Goal: Task Accomplishment & Management: Use online tool/utility

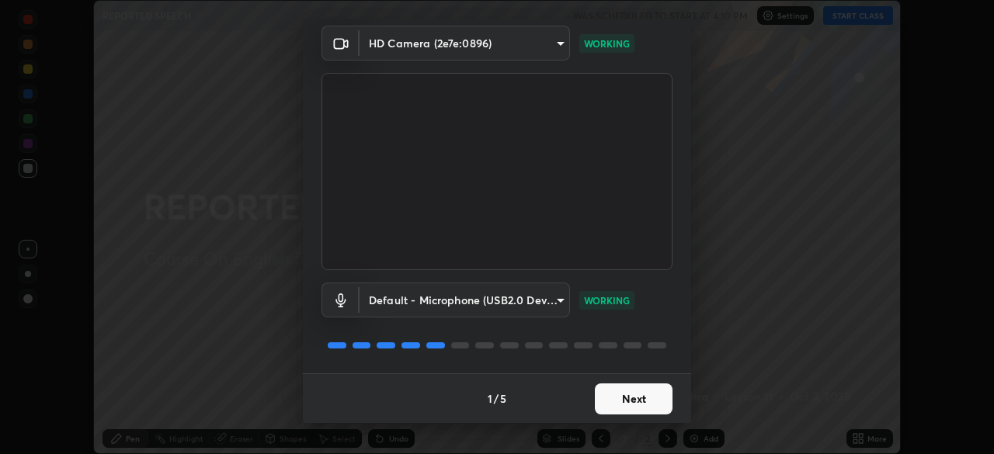
scroll to position [54, 0]
click at [635, 396] on button "Next" at bounding box center [634, 399] width 78 height 31
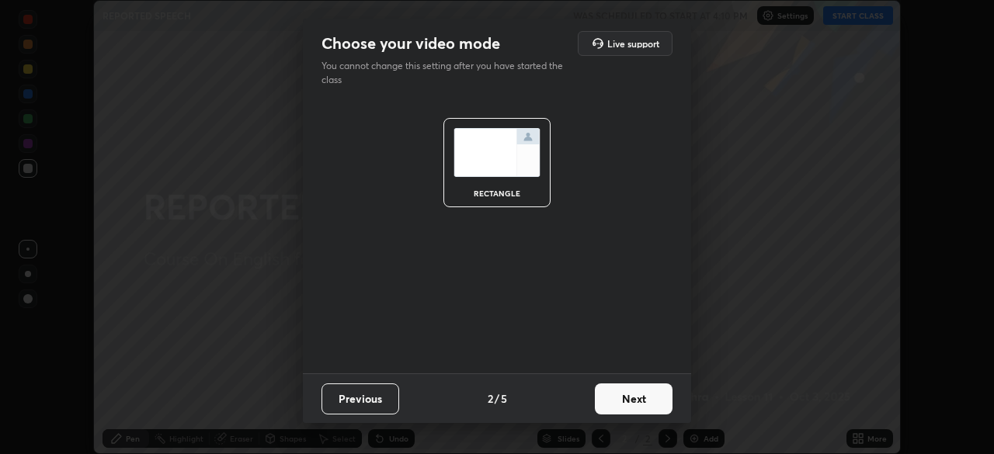
scroll to position [0, 0]
click at [643, 405] on button "Next" at bounding box center [634, 399] width 78 height 31
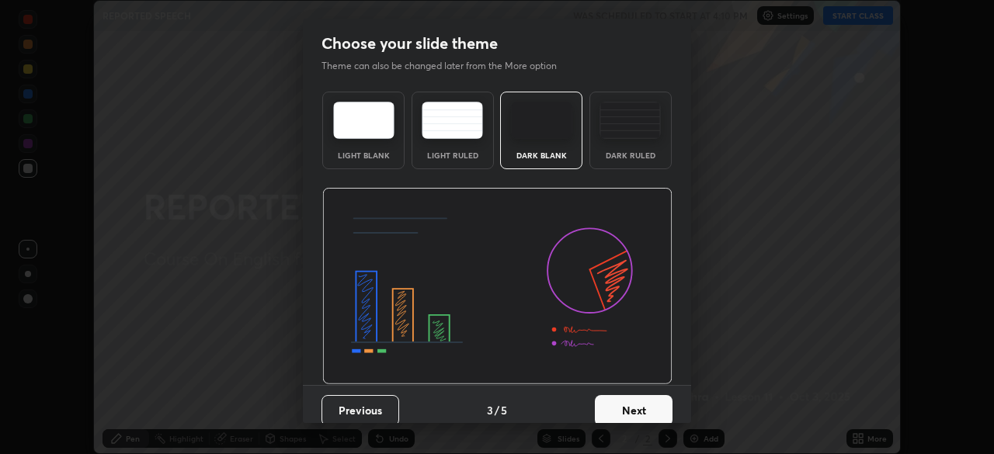
click at [639, 405] on button "Next" at bounding box center [634, 410] width 78 height 31
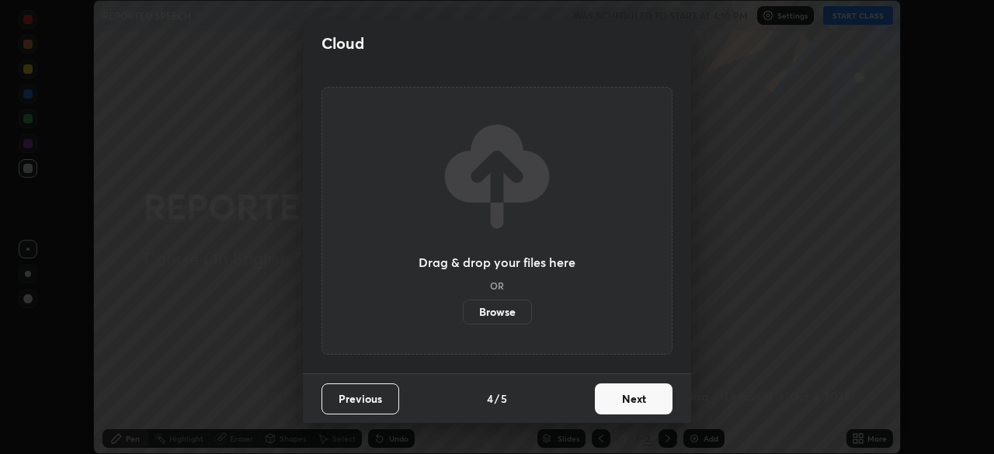
click at [641, 402] on button "Next" at bounding box center [634, 399] width 78 height 31
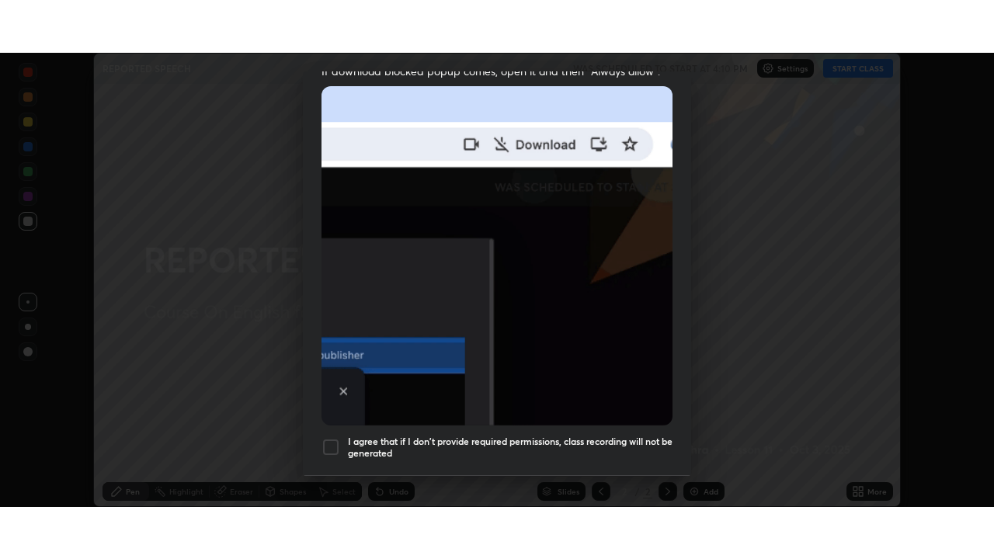
scroll to position [372, 0]
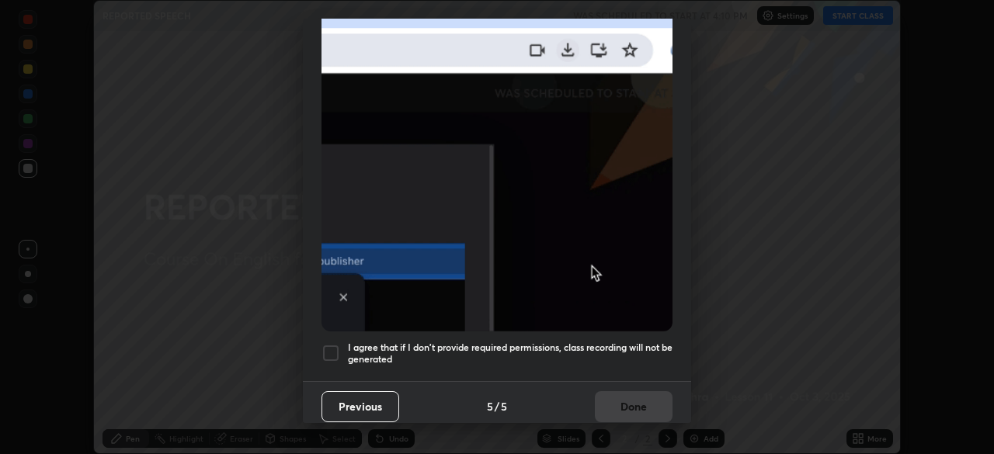
click at [332, 347] on div at bounding box center [330, 353] width 19 height 19
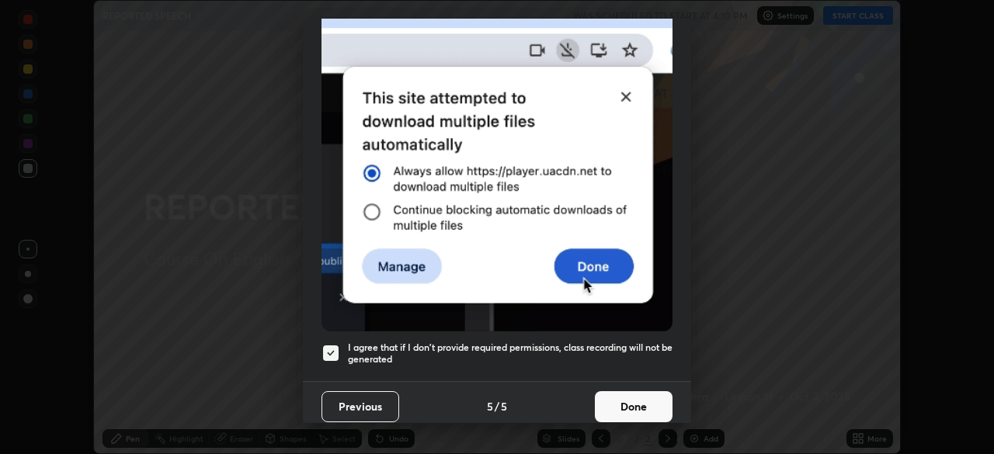
click at [637, 396] on button "Done" at bounding box center [634, 406] width 78 height 31
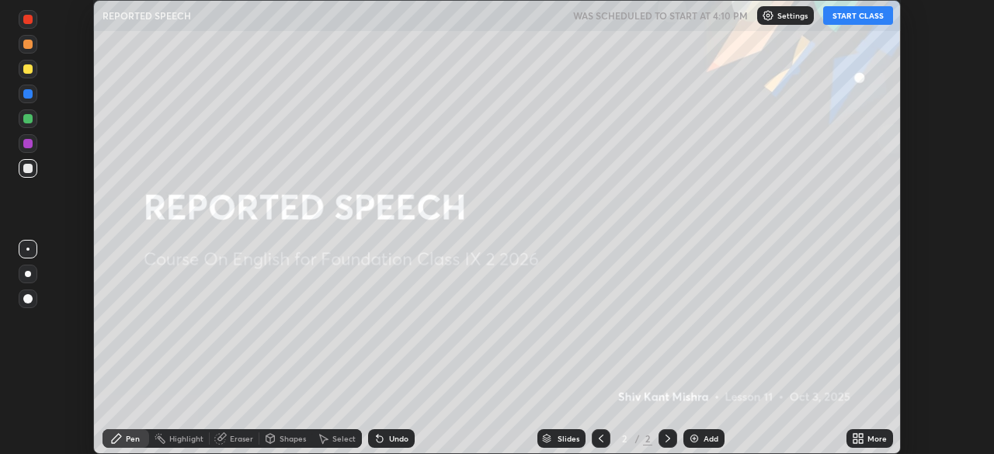
click at [861, 17] on button "START CLASS" at bounding box center [858, 15] width 70 height 19
click at [707, 438] on div "Add" at bounding box center [710, 439] width 15 height 8
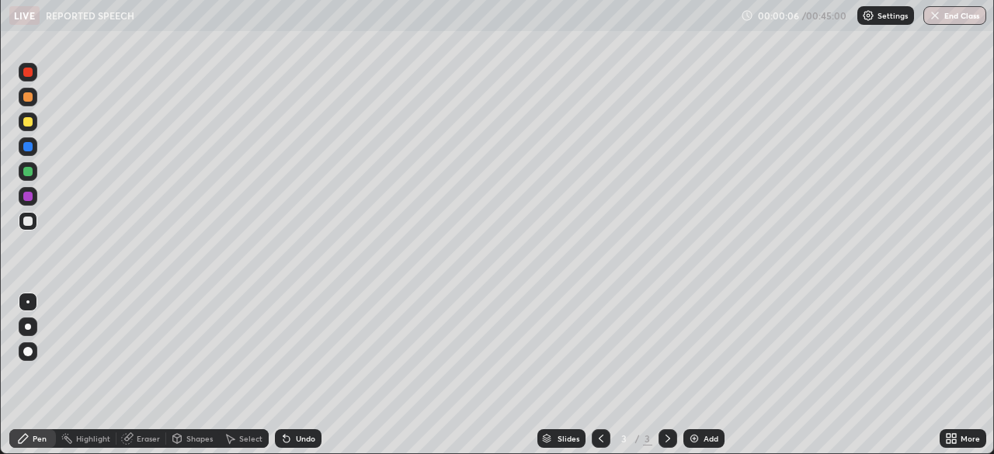
scroll to position [559, 994]
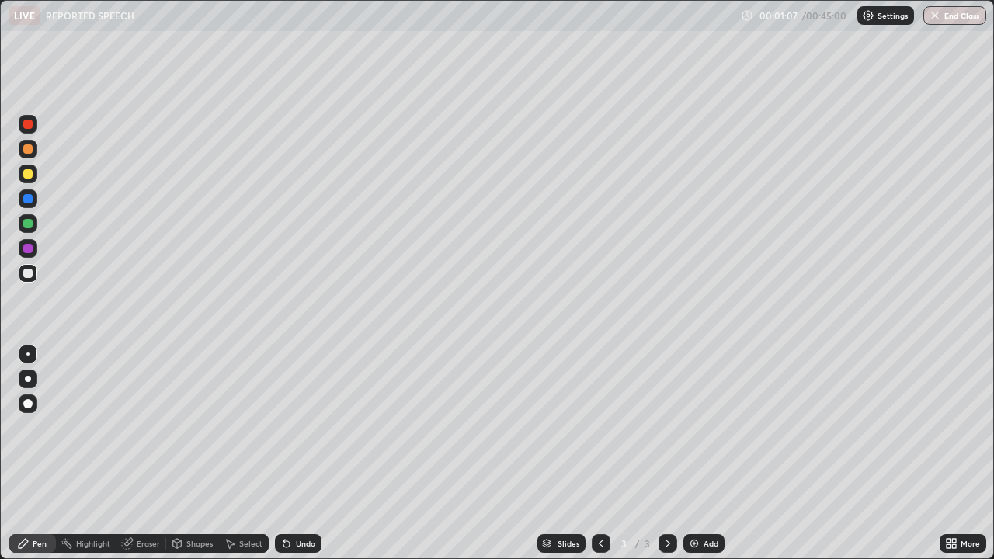
click at [28, 172] on div at bounding box center [27, 173] width 9 height 9
click at [29, 224] on div at bounding box center [27, 223] width 9 height 9
click at [30, 150] on div at bounding box center [27, 148] width 9 height 9
click at [707, 453] on div "Add" at bounding box center [710, 544] width 15 height 8
click at [26, 272] on div at bounding box center [27, 273] width 9 height 9
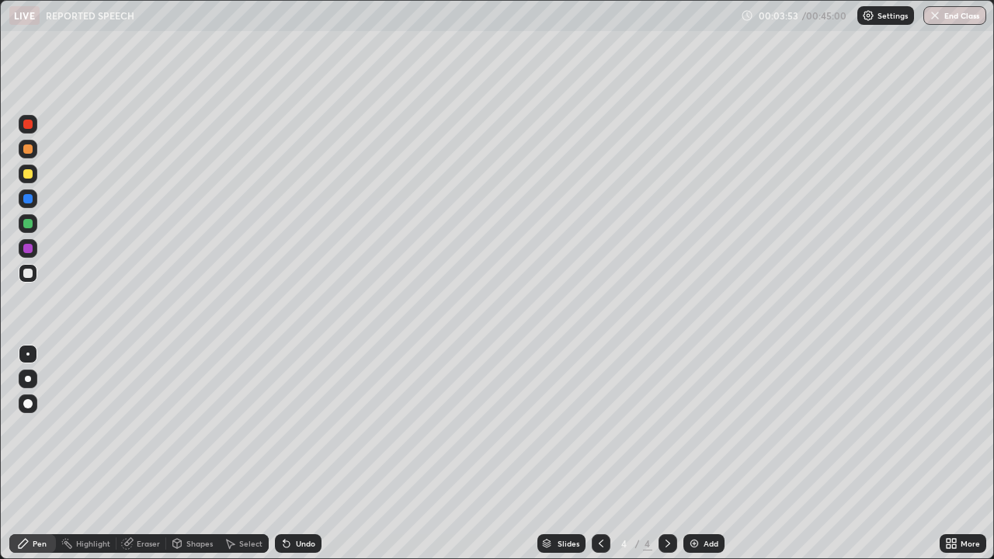
click at [30, 223] on div at bounding box center [27, 223] width 9 height 9
click at [599, 453] on icon at bounding box center [601, 543] width 12 height 12
click at [664, 453] on icon at bounding box center [668, 543] width 12 height 12
click at [666, 453] on icon at bounding box center [668, 543] width 12 height 12
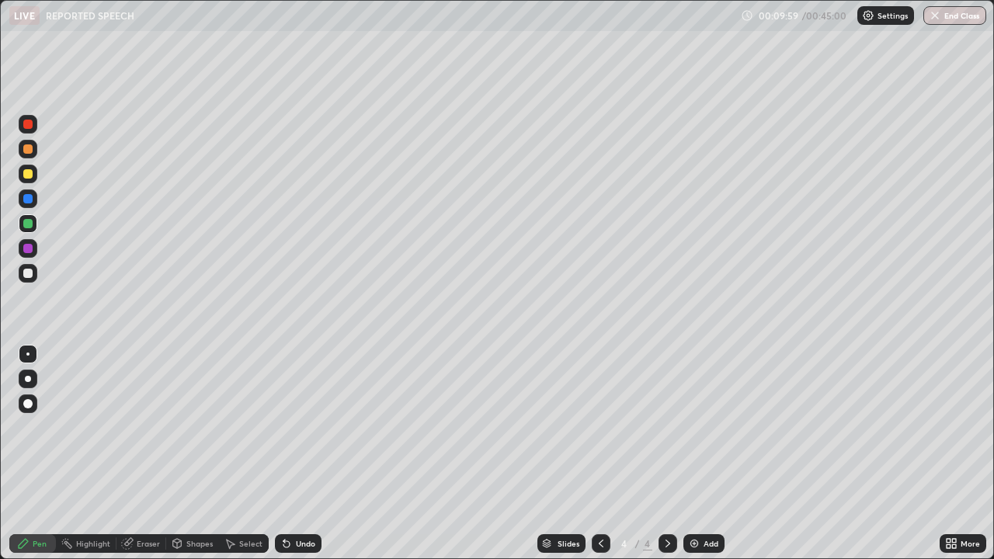
click at [29, 252] on div at bounding box center [27, 248] width 9 height 9
click at [30, 276] on div at bounding box center [27, 273] width 9 height 9
click at [30, 226] on div at bounding box center [27, 223] width 9 height 9
click at [27, 123] on div at bounding box center [27, 124] width 9 height 9
click at [29, 200] on div at bounding box center [27, 198] width 9 height 9
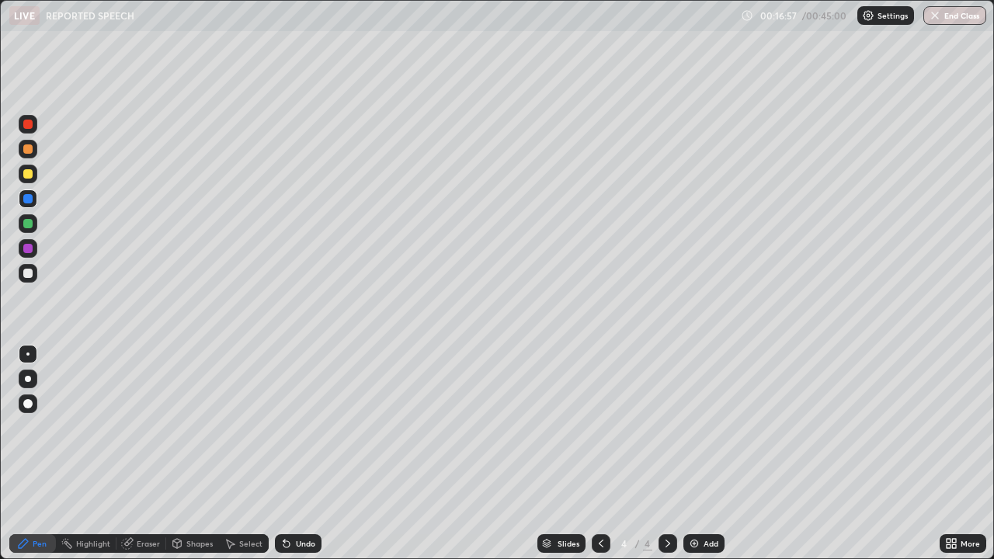
click at [696, 453] on img at bounding box center [694, 543] width 12 height 12
click at [28, 273] on div at bounding box center [27, 273] width 9 height 9
click at [597, 453] on icon at bounding box center [601, 543] width 12 height 12
click at [666, 453] on icon at bounding box center [668, 543] width 12 height 12
click at [30, 178] on div at bounding box center [27, 173] width 9 height 9
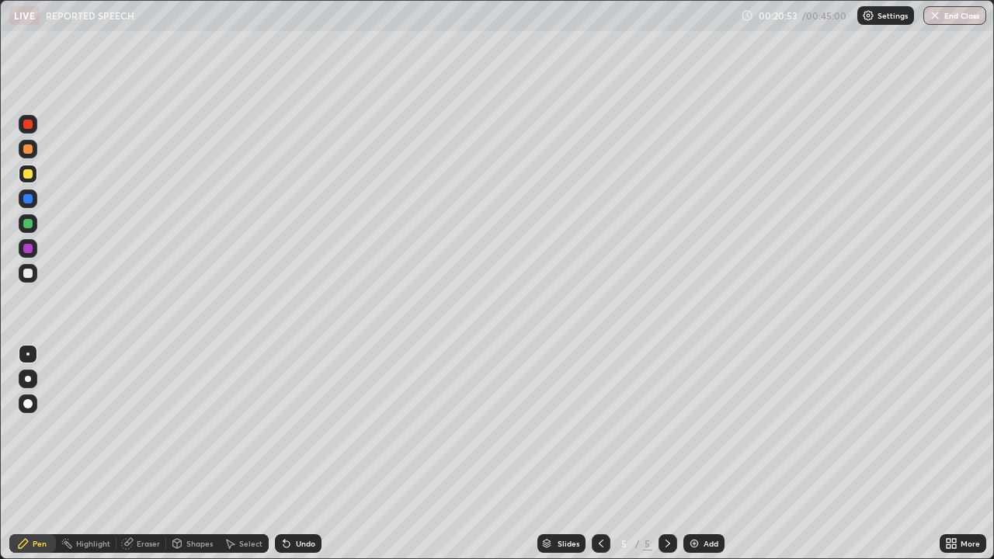
click at [592, 453] on div at bounding box center [601, 543] width 19 height 19
click at [597, 453] on icon at bounding box center [601, 543] width 12 height 12
click at [659, 453] on div at bounding box center [667, 543] width 19 height 31
click at [659, 453] on div at bounding box center [667, 543] width 19 height 19
click at [27, 227] on div at bounding box center [27, 223] width 9 height 9
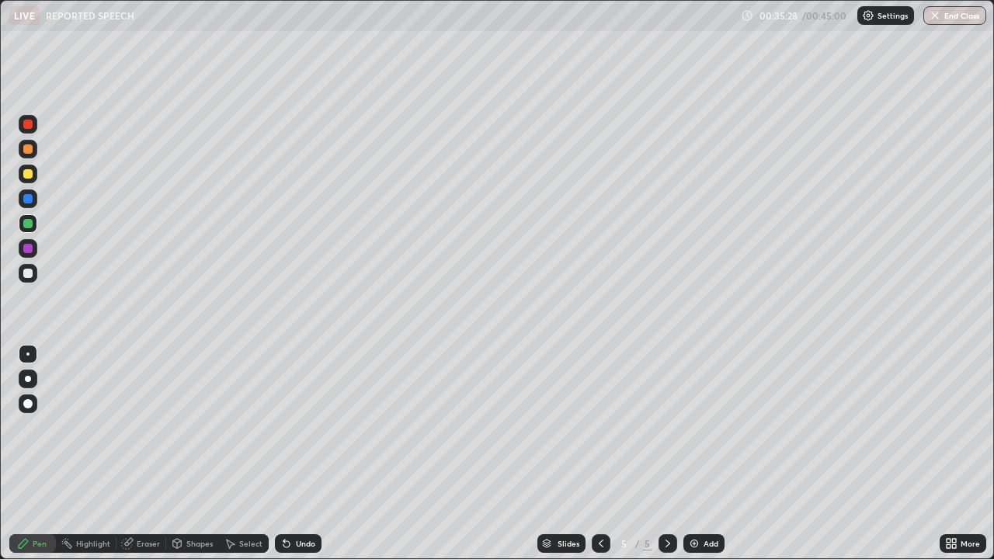
click at [29, 174] on div at bounding box center [27, 173] width 9 height 9
click at [26, 247] on div at bounding box center [27, 248] width 9 height 9
click at [26, 150] on div at bounding box center [27, 148] width 9 height 9
click at [146, 453] on div "Eraser" at bounding box center [148, 544] width 23 height 8
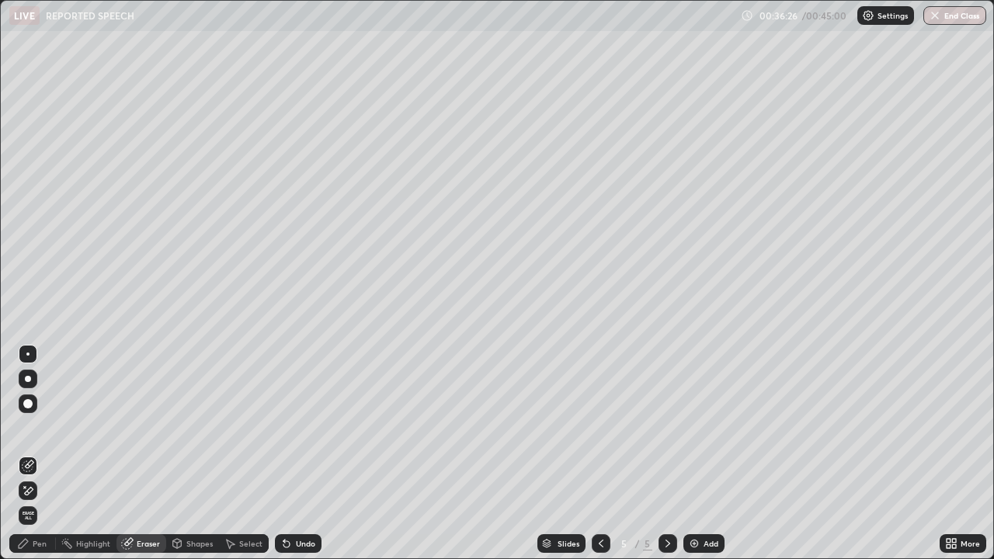
click at [43, 453] on div "Pen" at bounding box center [32, 543] width 47 height 19
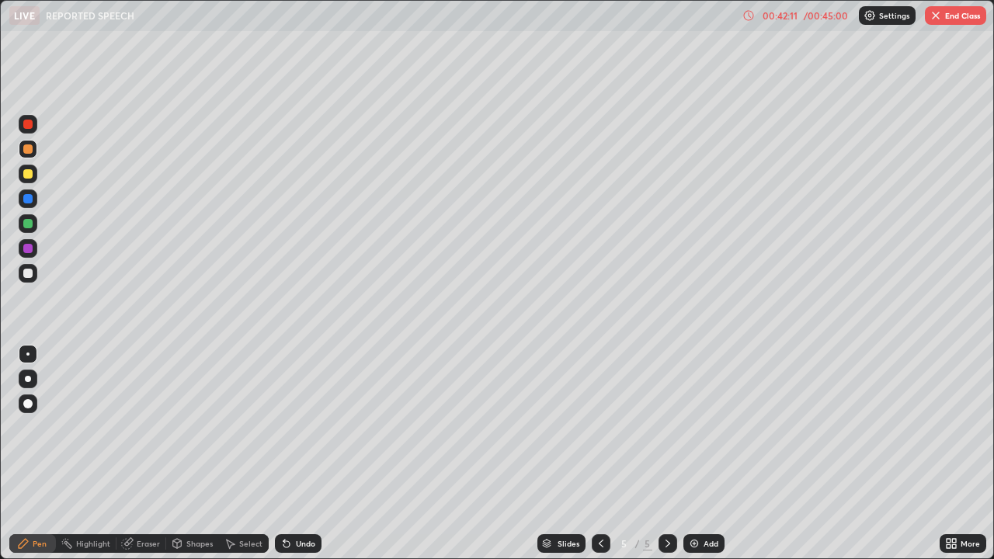
click at [704, 453] on div "Add" at bounding box center [710, 544] width 15 height 8
click at [148, 453] on div "Eraser" at bounding box center [148, 544] width 23 height 8
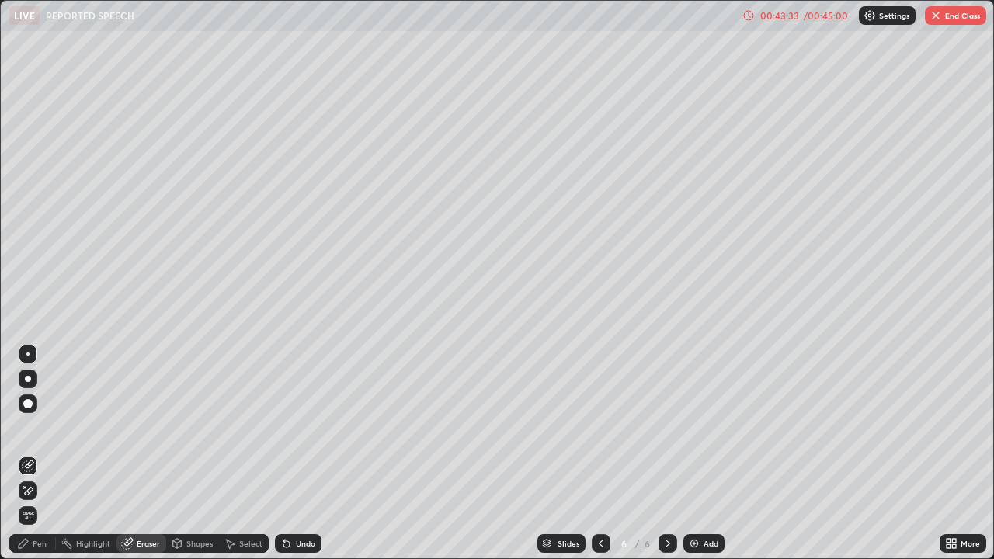
click at [144, 453] on div "Eraser" at bounding box center [148, 544] width 23 height 8
click at [133, 453] on icon at bounding box center [127, 543] width 12 height 12
click at [125, 453] on icon at bounding box center [127, 544] width 10 height 10
click at [30, 453] on span "Erase all" at bounding box center [27, 515] width 17 height 9
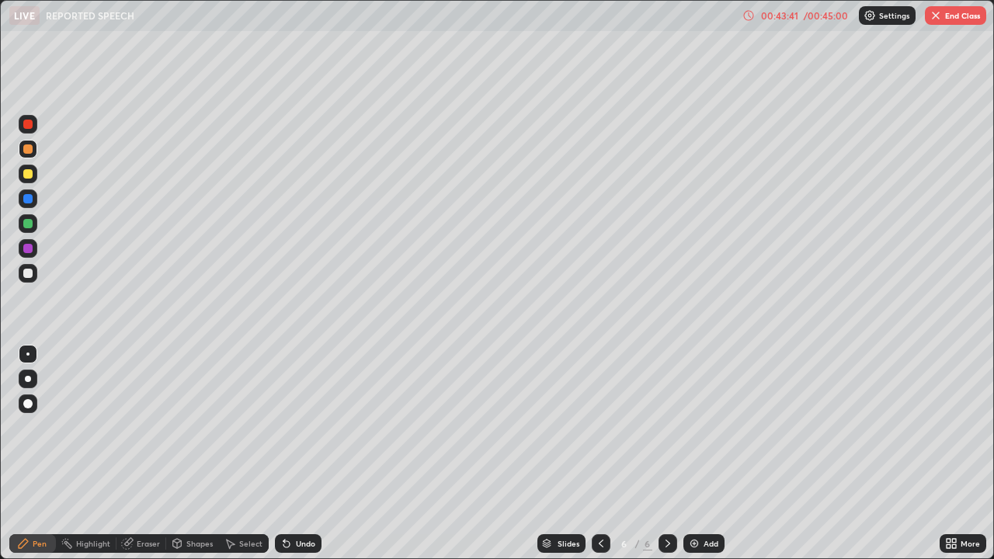
click at [594, 453] on div at bounding box center [601, 543] width 19 height 19
click at [946, 19] on button "End Class" at bounding box center [955, 15] width 61 height 19
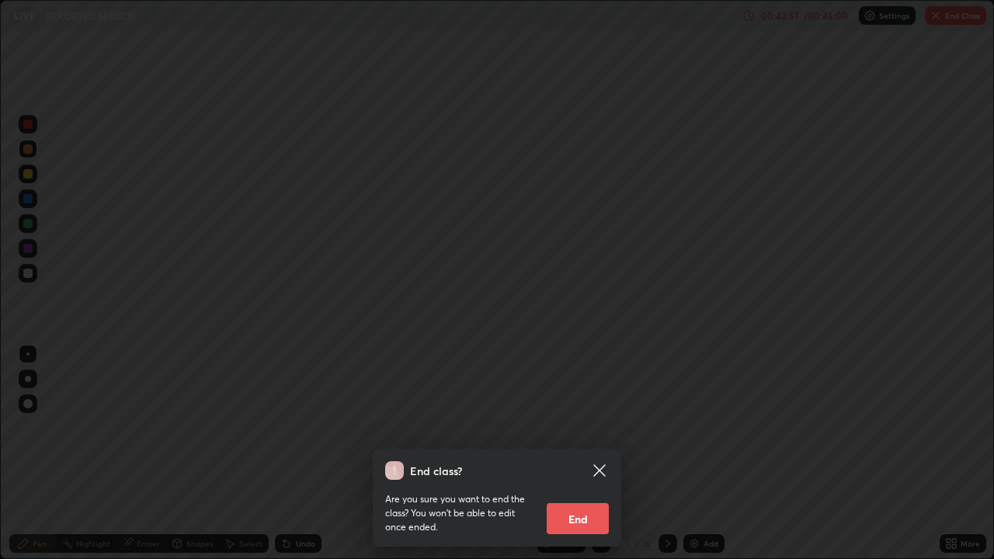
click at [583, 453] on button "End" at bounding box center [578, 518] width 62 height 31
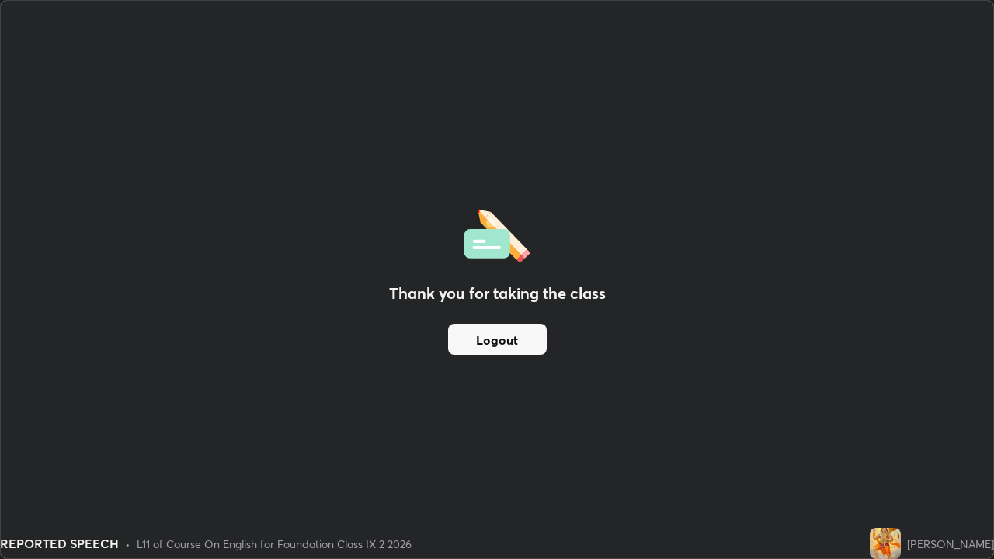
click at [618, 453] on div "Thank you for taking the class Logout" at bounding box center [497, 279] width 992 height 557
click at [728, 326] on div "Thank you for taking the class Logout" at bounding box center [497, 279] width 992 height 557
click at [535, 377] on div "Thank you for taking the class Logout" at bounding box center [497, 279] width 992 height 557
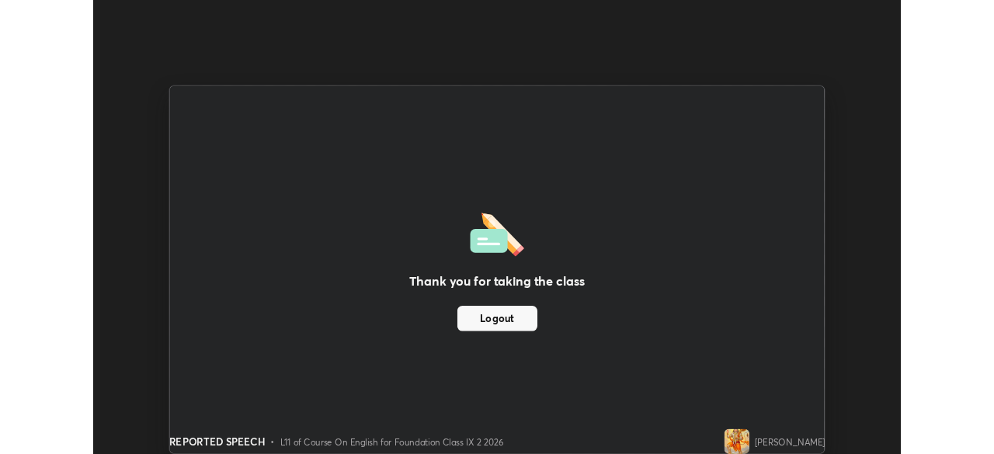
scroll to position [77190, 76650]
